Goal: Information Seeking & Learning: Learn about a topic

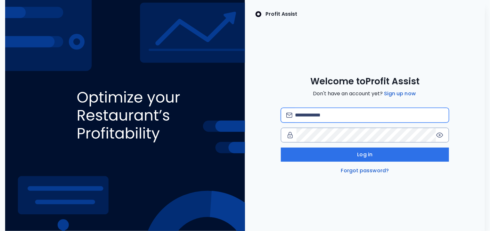
click at [318, 119] on input "email" at bounding box center [369, 115] width 149 height 14
type input "**********"
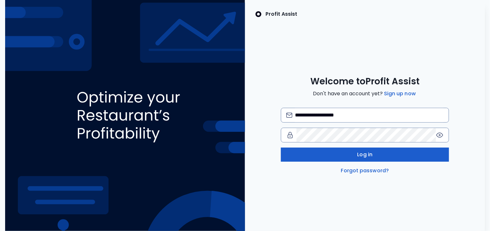
click at [344, 151] on button "Log in" at bounding box center [365, 154] width 168 height 14
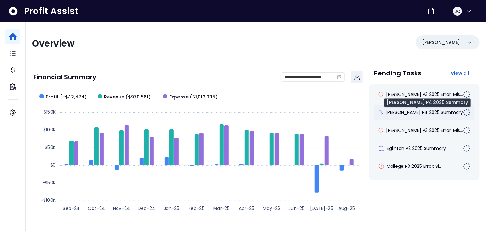
click at [411, 110] on span "[PERSON_NAME] P4 2025 Summary" at bounding box center [425, 112] width 78 height 6
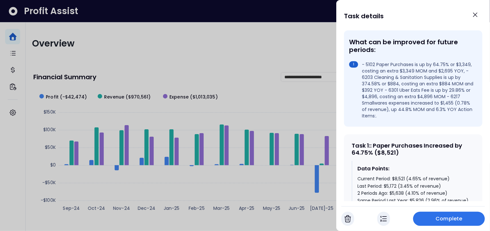
scroll to position [198, 0]
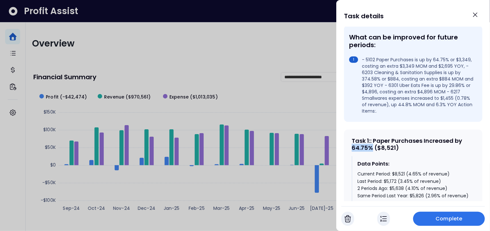
drag, startPoint x: 373, startPoint y: 136, endPoint x: 350, endPoint y: 137, distance: 22.4
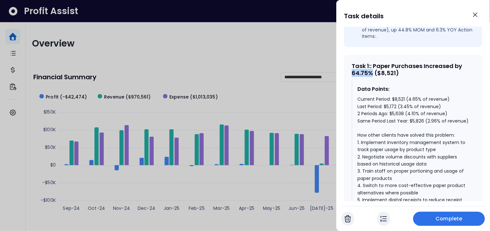
scroll to position [299, 0]
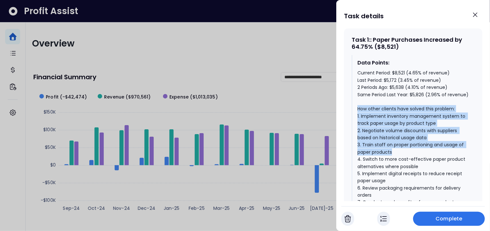
drag, startPoint x: 358, startPoint y: 105, endPoint x: 397, endPoint y: 145, distance: 56.0
click at [397, 145] on div "Current Period: $8,521 (4.65% of revenue) Last Period: $5,172 (3.45% of revenue…" at bounding box center [414, 144] width 112 height 151
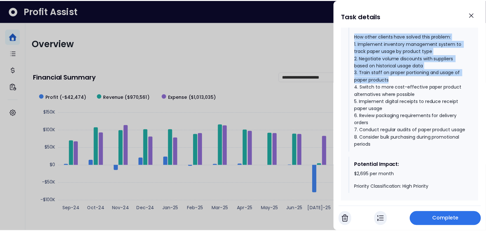
scroll to position [372, 0]
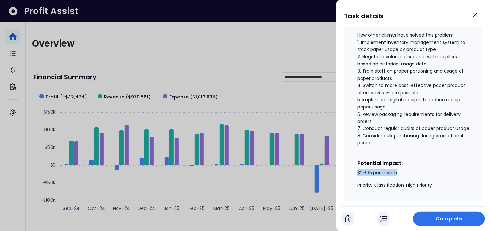
drag, startPoint x: 357, startPoint y: 176, endPoint x: 400, endPoint y: 177, distance: 43.3
click at [400, 177] on div "Potential Impact: $2,695 per month Priority Classification: High Priority" at bounding box center [413, 173] width 123 height 37
click at [478, 14] on icon "Close" at bounding box center [476, 15] width 8 height 8
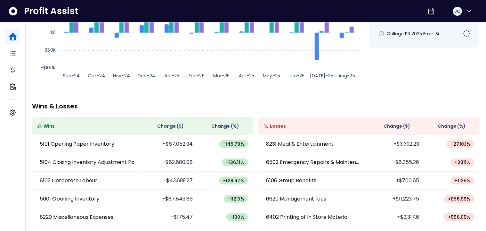
scroll to position [155, 0]
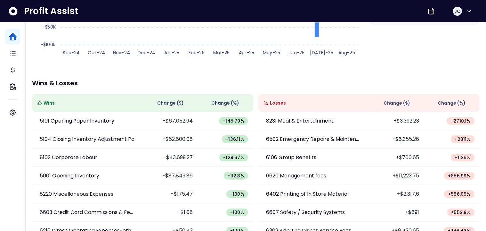
click at [245, 70] on div "**********" at bounding box center [256, 56] width 461 height 379
